Goal: Check status: Check status

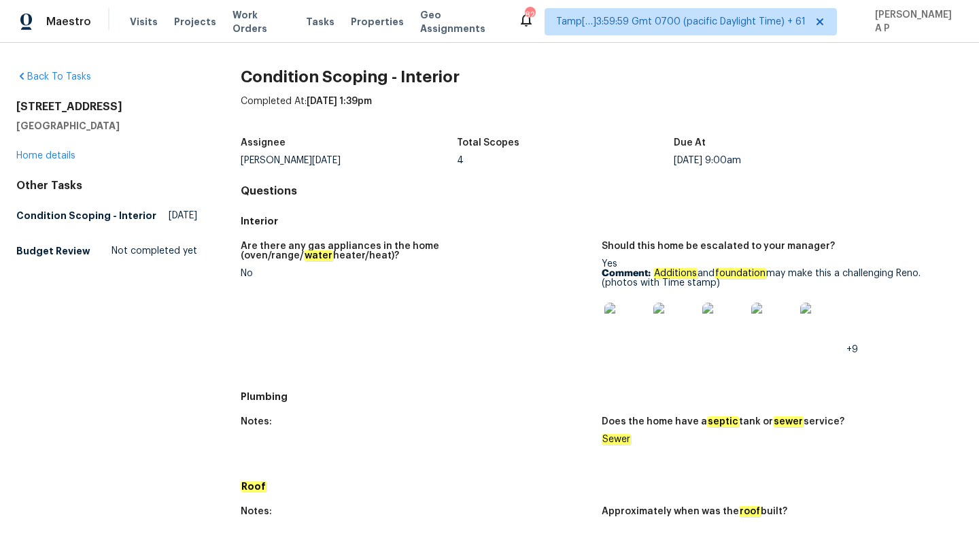
click at [551, 239] on div "Are there any gas appliances in the home (oven/range/ water heater/heat)? No Sh…" at bounding box center [602, 308] width 722 height 151
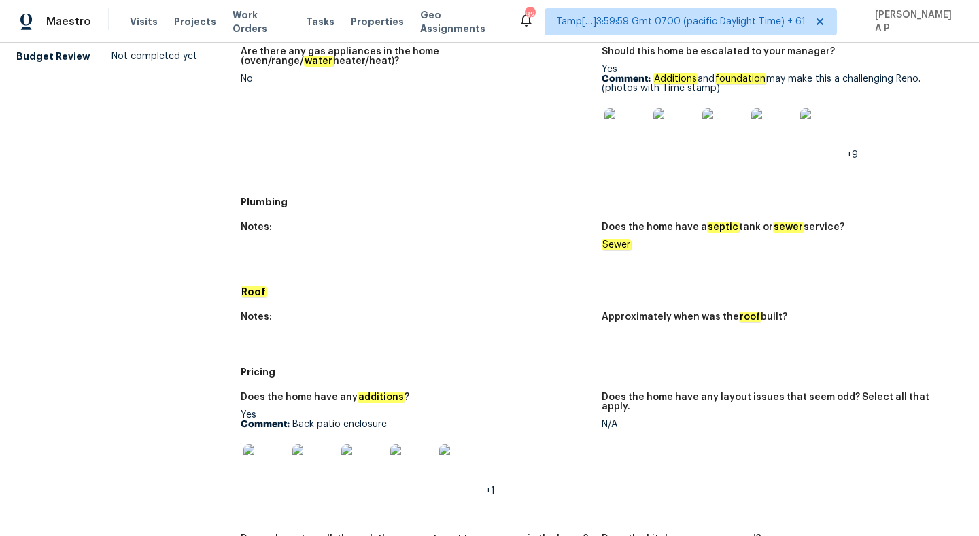
scroll to position [62, 0]
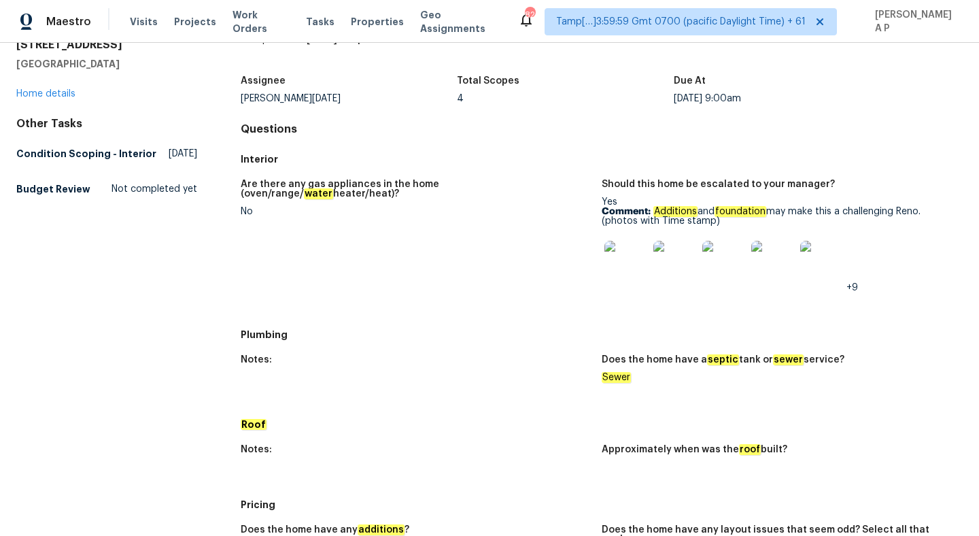
drag, startPoint x: 656, startPoint y: 209, endPoint x: 875, endPoint y: 218, distance: 219.1
click at [875, 218] on p "Comment: Additions and foundation may make this a challenging [PERSON_NAME]. (p…" at bounding box center [777, 216] width 350 height 19
click at [741, 307] on figure "Should this home be escalated to your manager? Yes Comment: Additions and found…" at bounding box center [782, 246] width 361 height 135
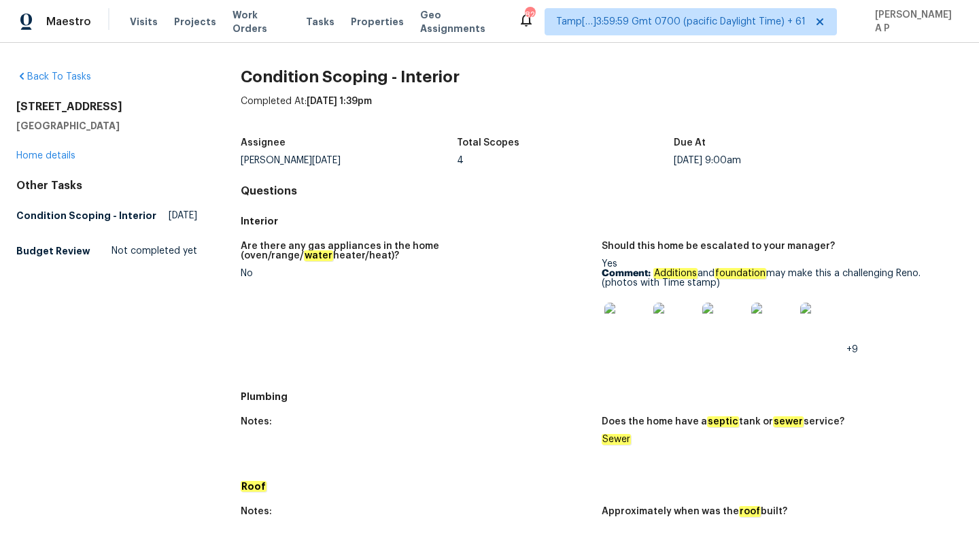
scroll to position [302, 0]
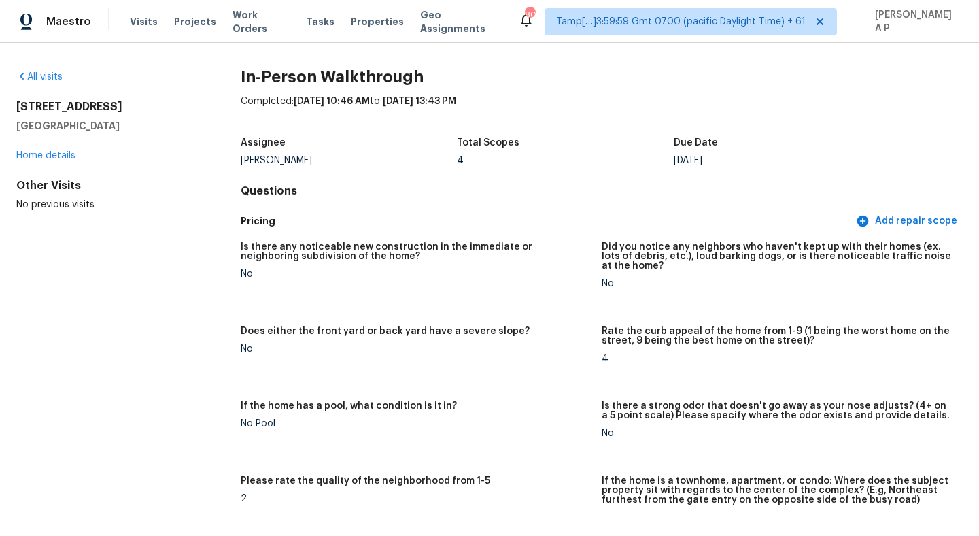
scroll to position [3258, 0]
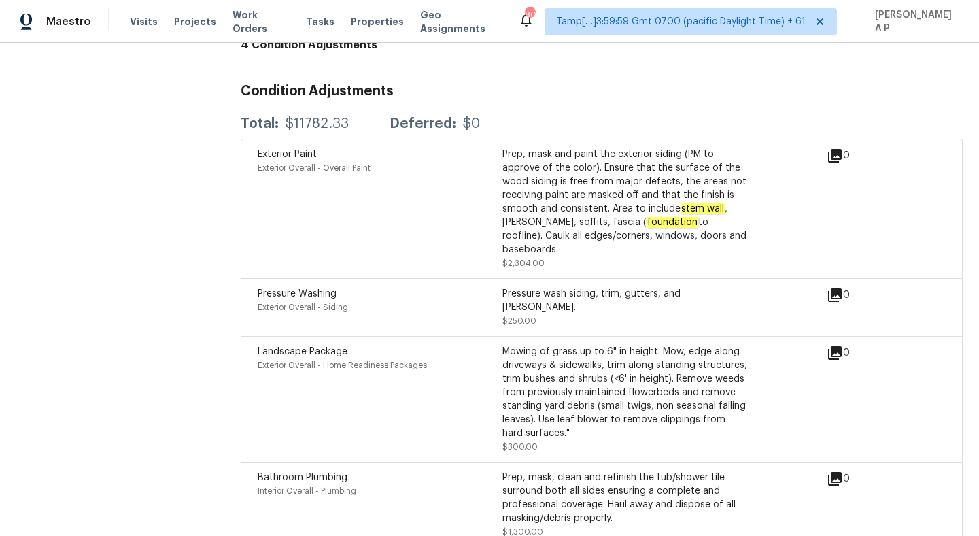
drag, startPoint x: 0, startPoint y: 0, endPoint x: 141, endPoint y: 29, distance: 143.7
click at [141, 29] on div "Visits Projects Work Orders Tasks Properties Geo Assignments" at bounding box center [324, 21] width 388 height 27
click at [141, 16] on span "Visits" at bounding box center [144, 22] width 28 height 14
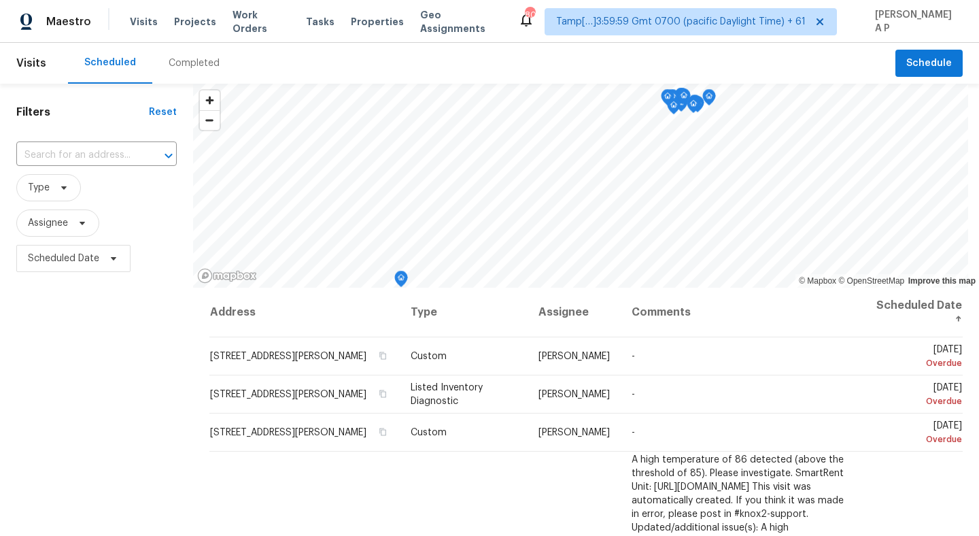
click at [198, 67] on div "Completed" at bounding box center [194, 63] width 51 height 14
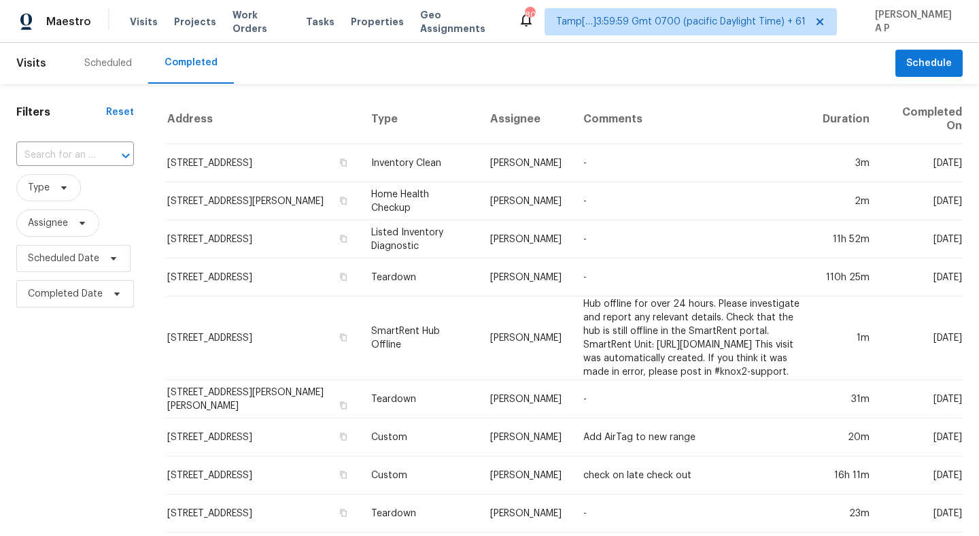
click at [95, 167] on div "​" at bounding box center [75, 155] width 118 height 29
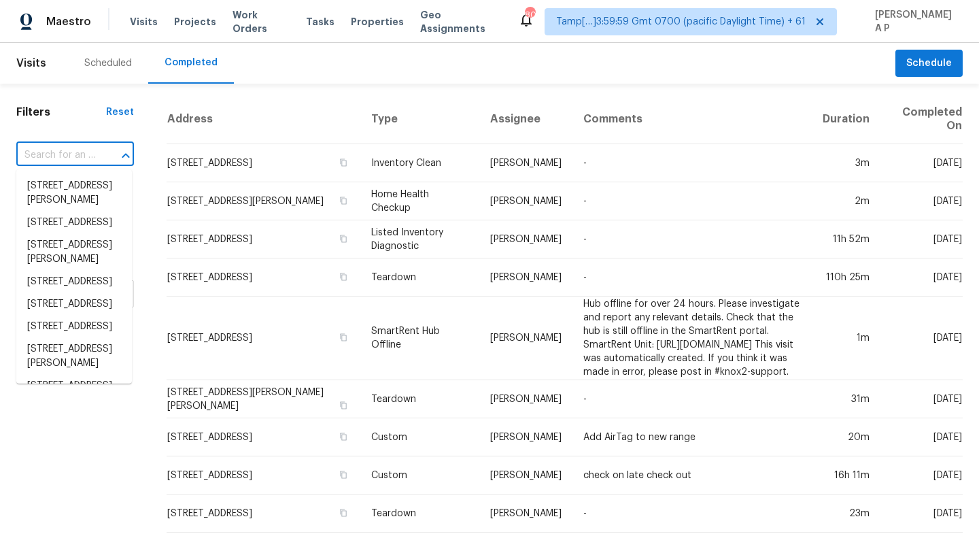
click at [95, 162] on div "​" at bounding box center [75, 155] width 118 height 21
paste input "[STREET_ADDRESS]"
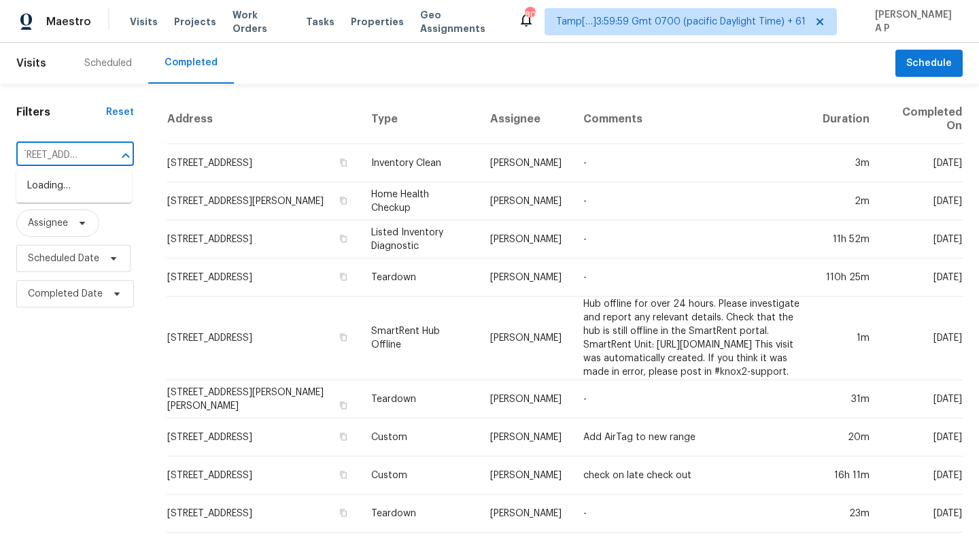
type input "[STREET_ADDRESS]"
click at [97, 177] on li "[STREET_ADDRESS]" at bounding box center [74, 186] width 116 height 22
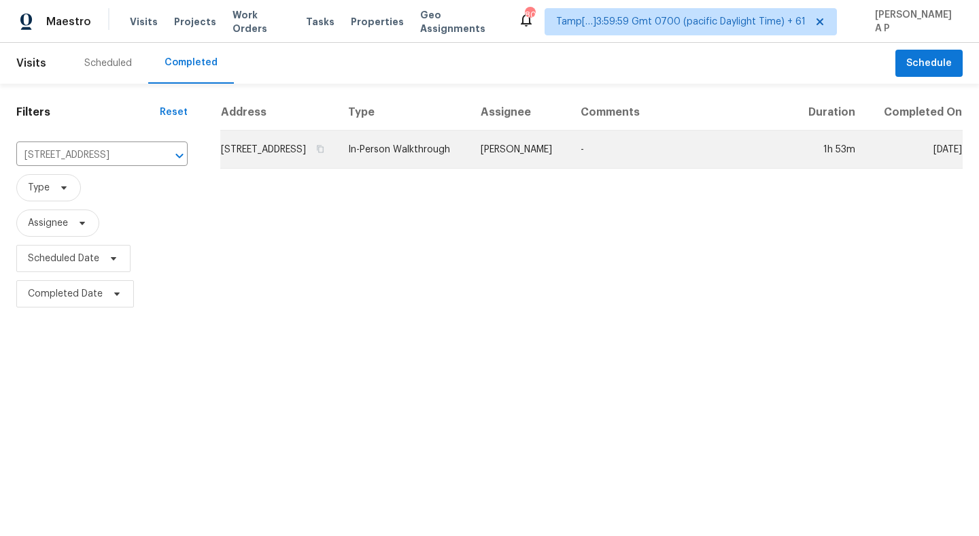
click at [449, 169] on td "In-Person Walkthrough" at bounding box center [403, 150] width 133 height 38
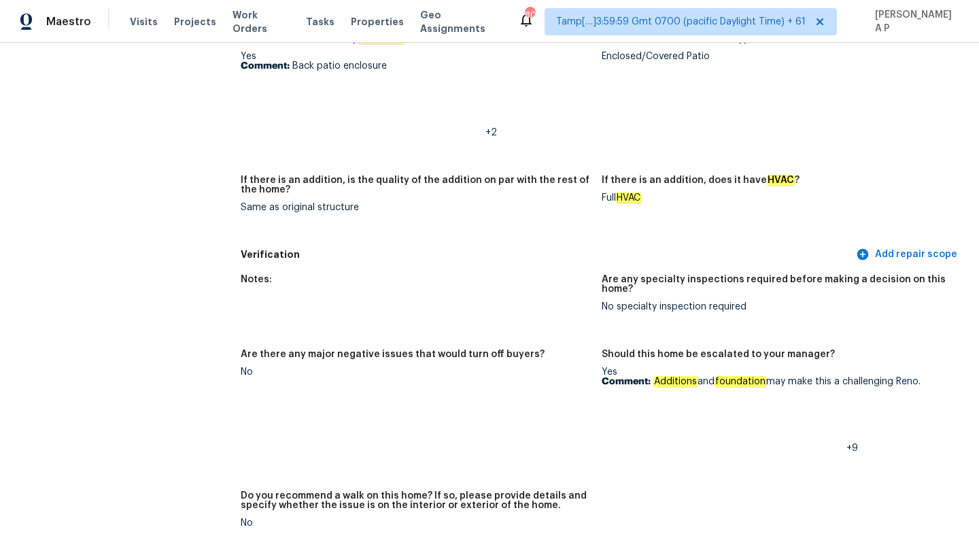
scroll to position [3378, 0]
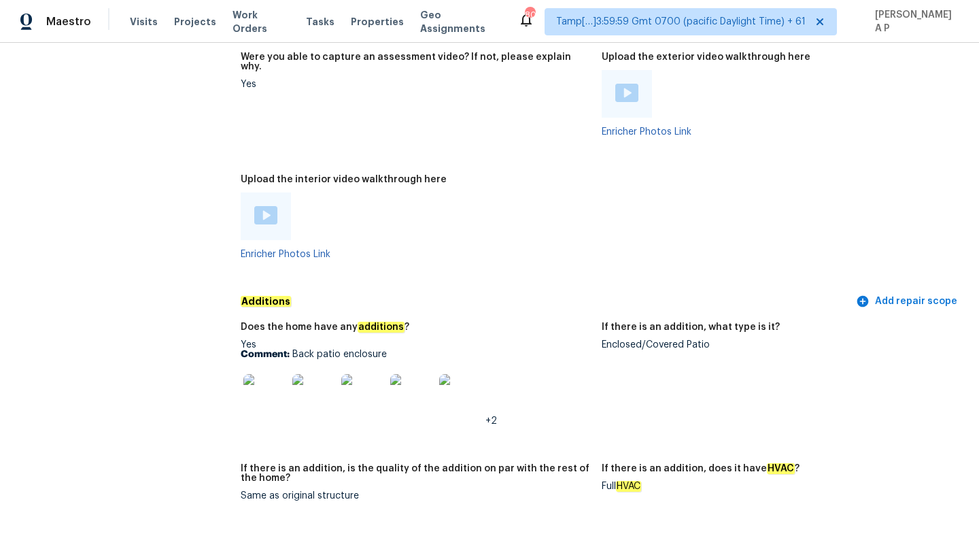
click at [279, 192] on div at bounding box center [266, 216] width 50 height 48
click at [268, 206] on img at bounding box center [265, 215] width 23 height 18
click at [624, 84] on img at bounding box center [626, 93] width 23 height 18
click at [573, 175] on div "Upload the interior video walkthrough here" at bounding box center [416, 184] width 350 height 18
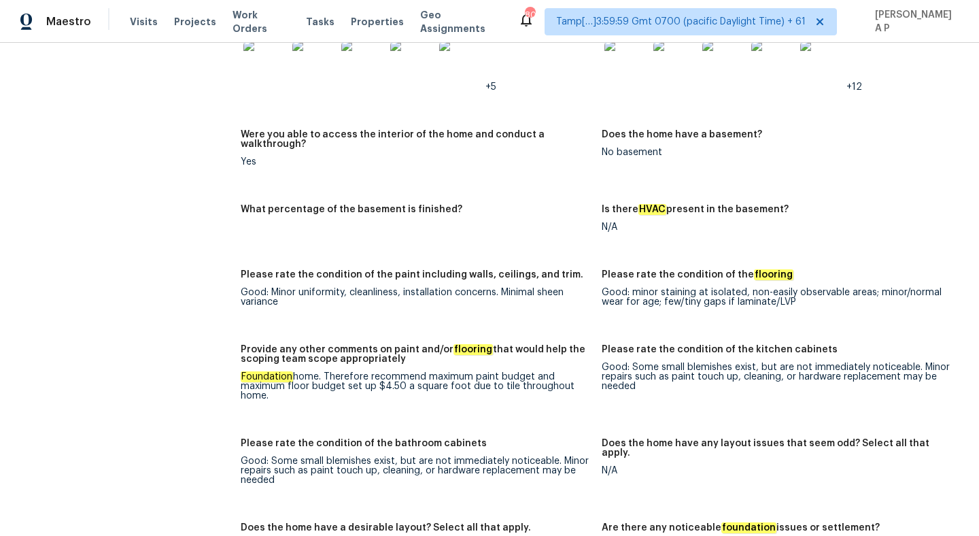
scroll to position [2290, 0]
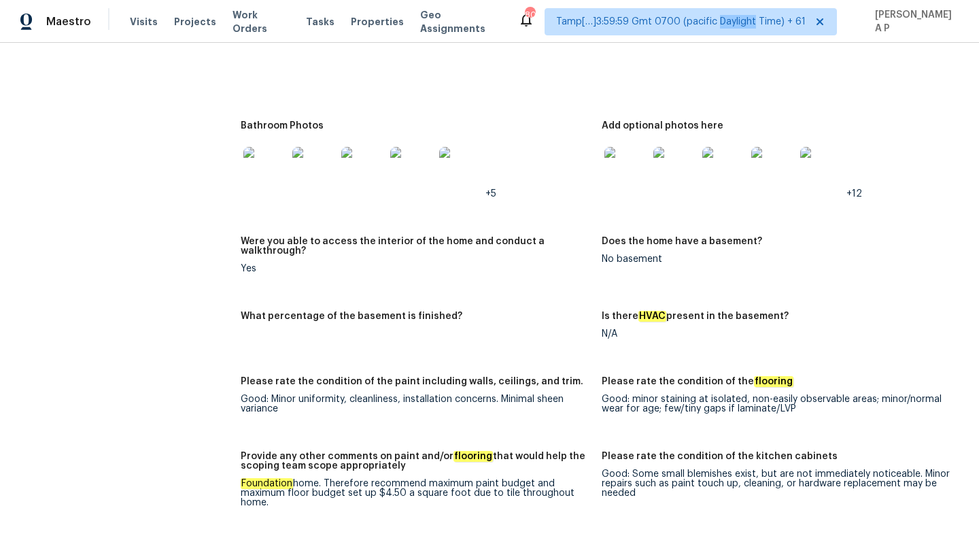
click at [788, 24] on span "Tamp[…]3:59:59 Gmt 0700 (pacific Daylight Time) + 61" at bounding box center [680, 22] width 249 height 14
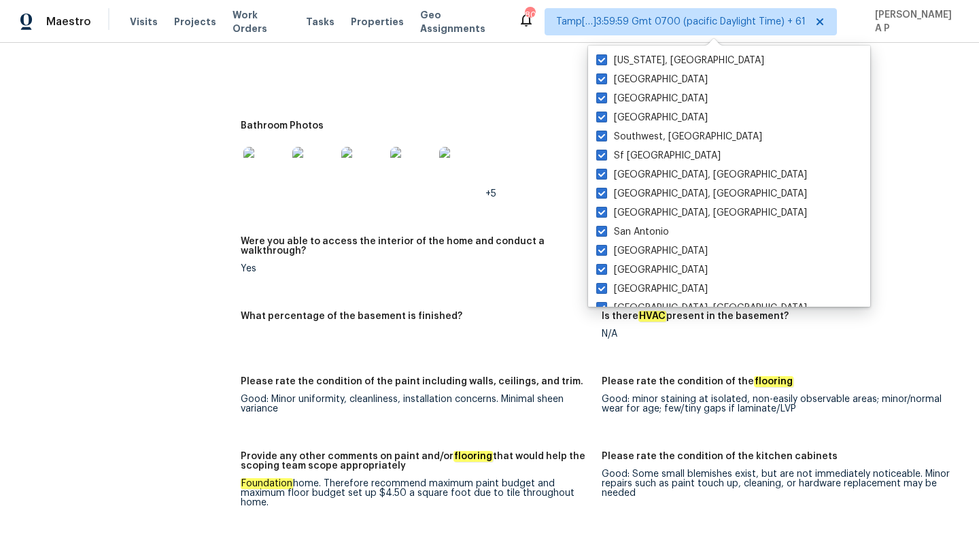
click at [246, 258] on figure "Were you able to access the interior of the home and conduct a walkthrough? Yes" at bounding box center [421, 266] width 361 height 58
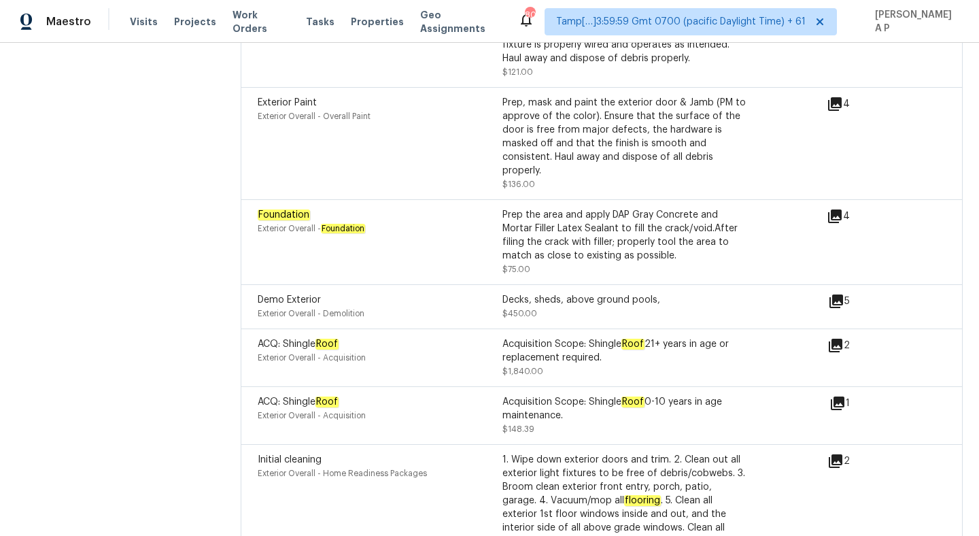
scroll to position [4720, 0]
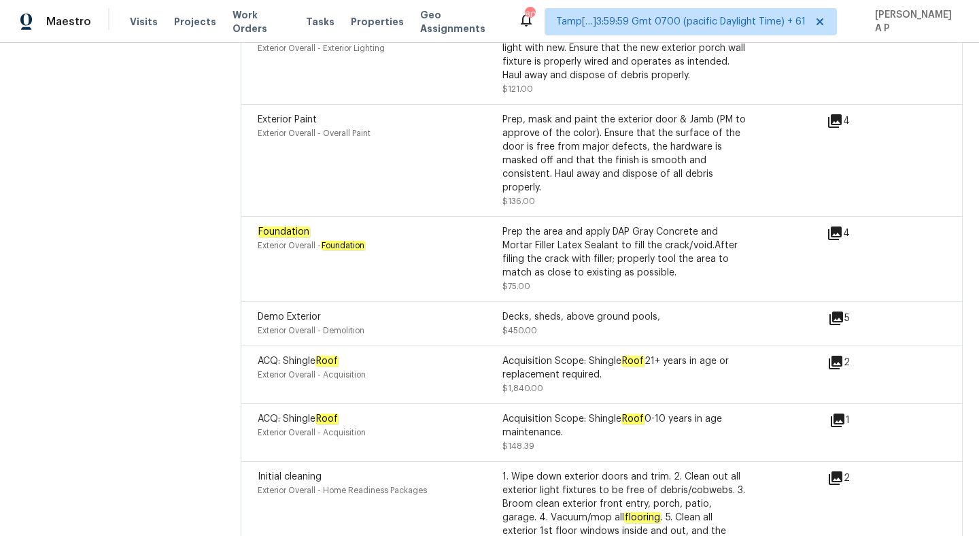
click at [845, 225] on div "4" at bounding box center [860, 233] width 67 height 16
click at [837, 226] on icon at bounding box center [835, 233] width 14 height 14
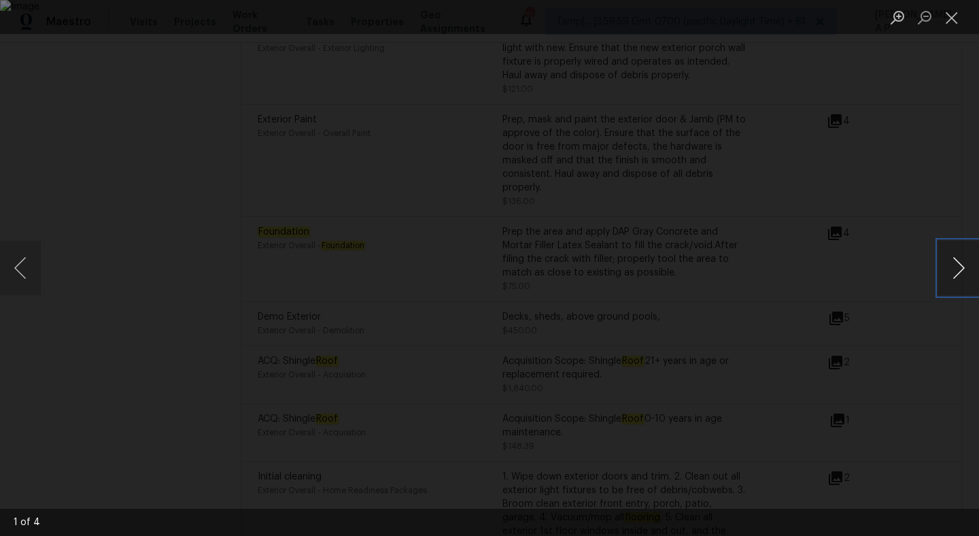
click at [958, 270] on button "Next image" at bounding box center [958, 268] width 41 height 54
click at [952, 24] on button "Close lightbox" at bounding box center [951, 17] width 27 height 24
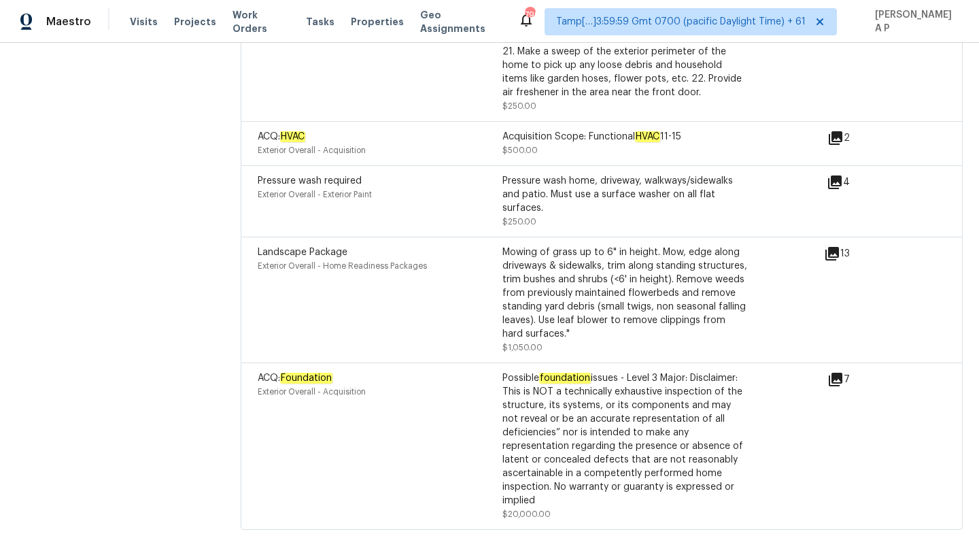
scroll to position [4717, 0]
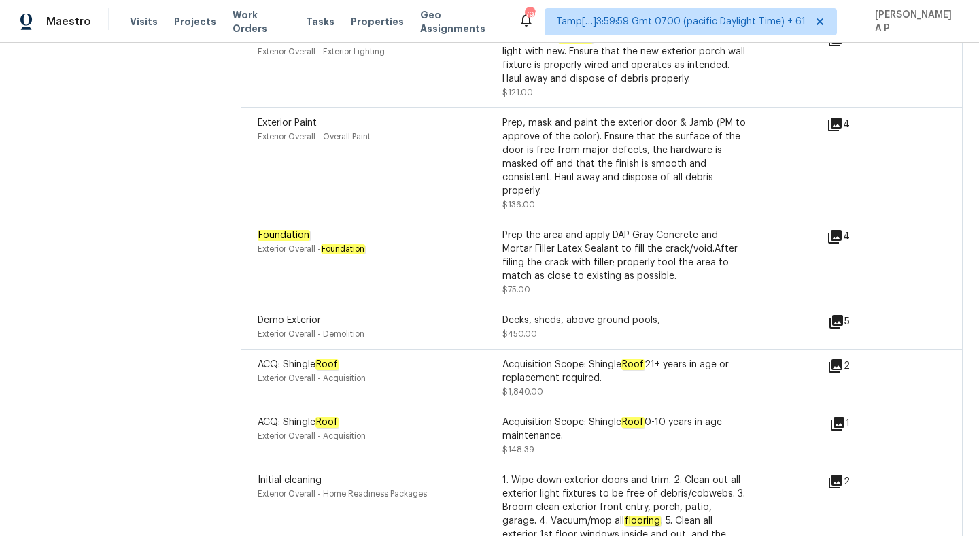
click at [840, 315] on icon at bounding box center [836, 322] width 14 height 14
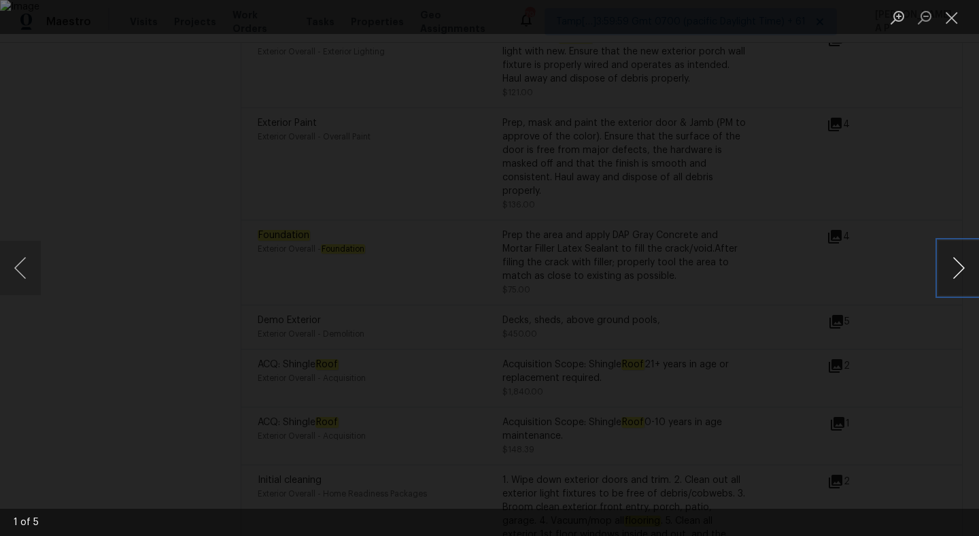
click at [956, 258] on button "Next image" at bounding box center [958, 268] width 41 height 54
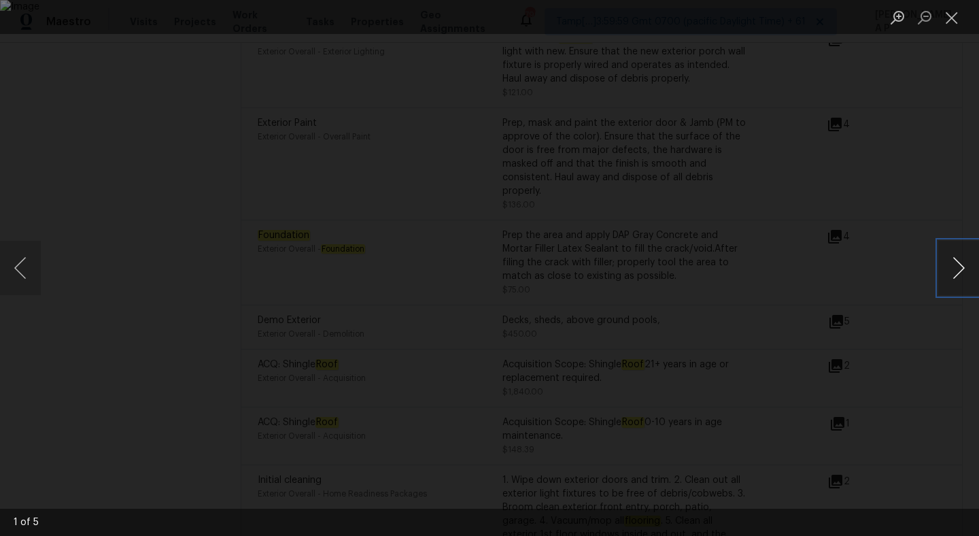
click at [956, 258] on button "Next image" at bounding box center [958, 268] width 41 height 54
click at [930, 168] on div "Lightbox" at bounding box center [489, 268] width 979 height 536
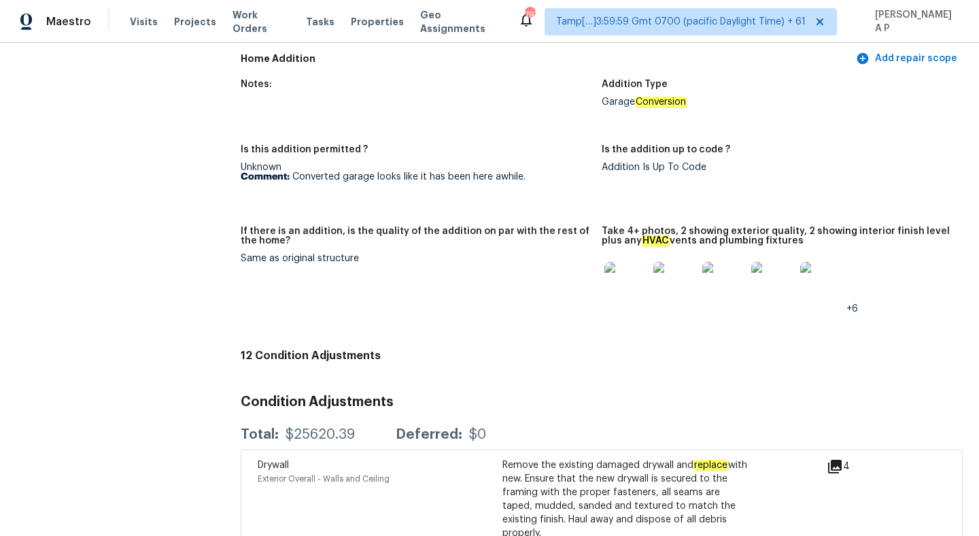
scroll to position [4168, 0]
